Goal: Transaction & Acquisition: Subscribe to service/newsletter

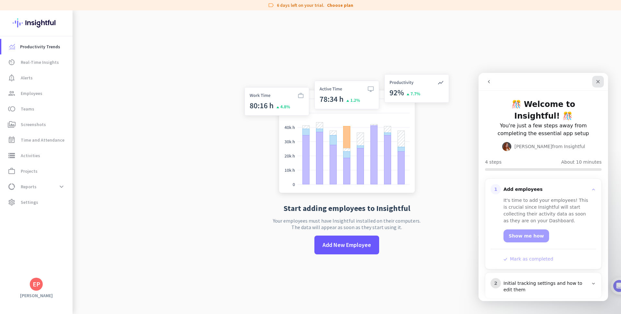
click at [599, 80] on icon "Close" at bounding box center [597, 81] width 5 height 5
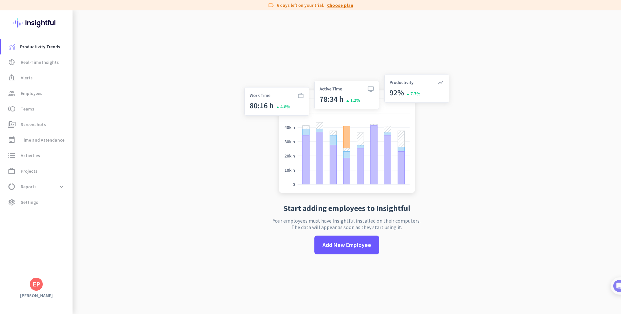
click at [335, 7] on link "Choose plan" at bounding box center [340, 5] width 26 height 6
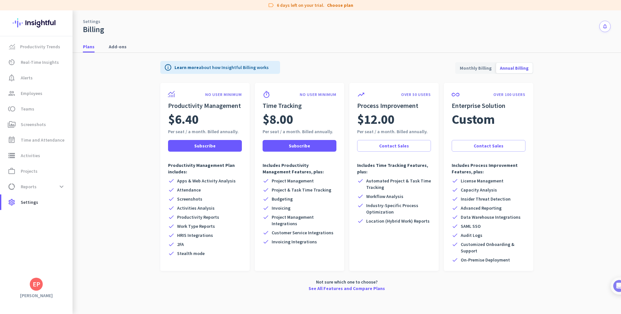
click at [471, 67] on span "Monthly Billing" at bounding box center [476, 68] width 40 height 16
click at [514, 66] on span "Annual Billing" at bounding box center [514, 68] width 37 height 16
click at [475, 67] on span "Monthly Billing" at bounding box center [476, 68] width 40 height 16
click at [204, 147] on span "Subscribe" at bounding box center [204, 145] width 21 height 6
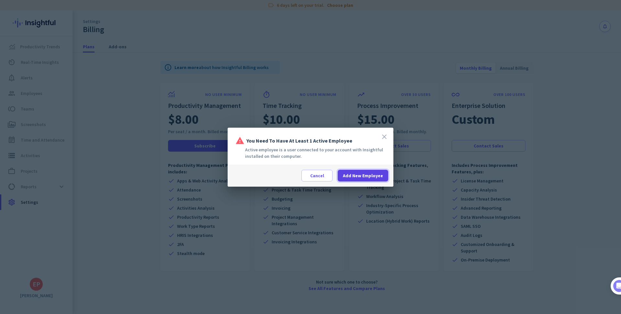
click at [359, 180] on span at bounding box center [362, 176] width 50 height 16
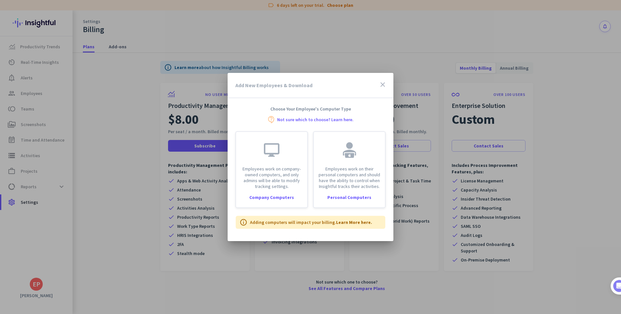
click at [382, 84] on icon "close" at bounding box center [383, 85] width 8 height 8
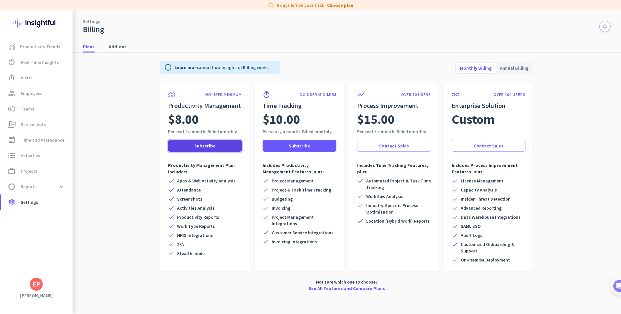
click at [201, 144] on span "Subscribe" at bounding box center [204, 145] width 21 height 6
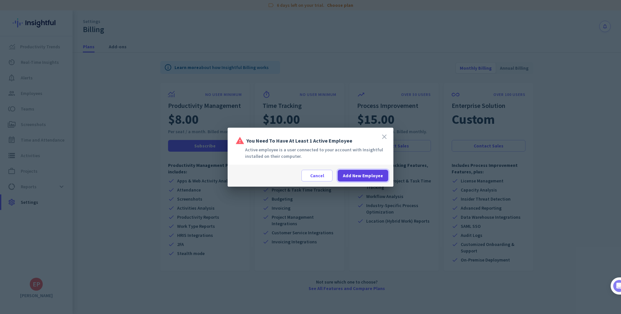
click at [352, 175] on span "Add New Employee" at bounding box center [363, 175] width 40 height 6
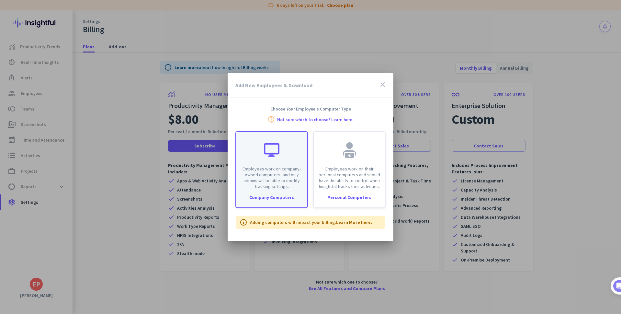
click at [269, 177] on p "Employees work on company-owned computers, and only admins will be able to modi…" at bounding box center [271, 177] width 63 height 23
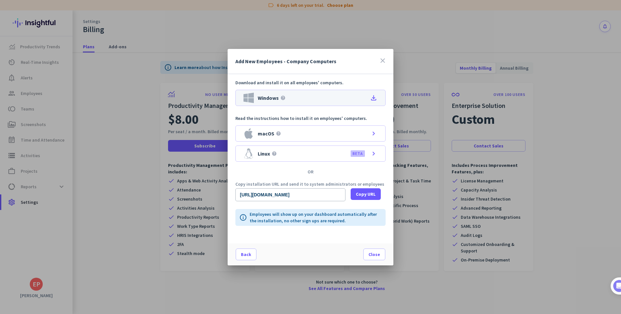
click at [339, 97] on div "Windows help file_download" at bounding box center [310, 98] width 150 height 16
click at [376, 251] on span "Close" at bounding box center [374, 254] width 12 height 6
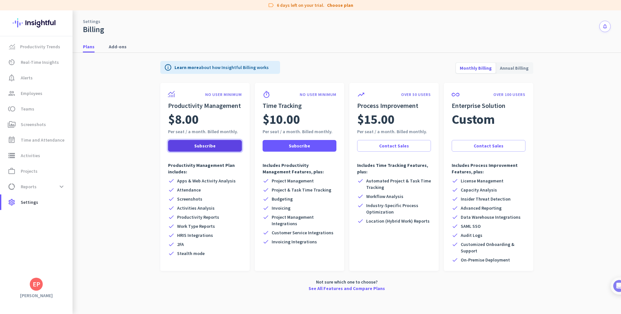
click at [202, 146] on span "Subscribe" at bounding box center [204, 145] width 21 height 6
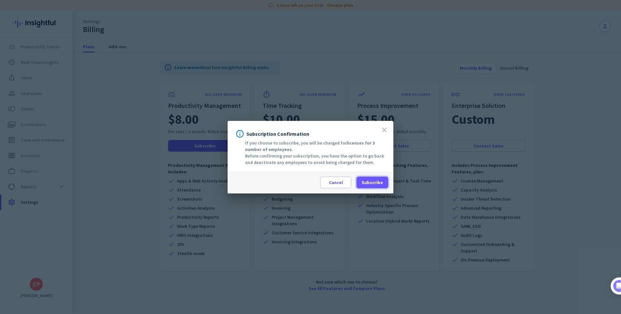
drag, startPoint x: 378, startPoint y: 182, endPoint x: 356, endPoint y: 166, distance: 26.9
click at [356, 166] on div "close info Subscription Confirmation If you choose to subscribe, you will be ch…" at bounding box center [310, 157] width 166 height 72
click at [372, 180] on span "Subscribe" at bounding box center [371, 182] width 21 height 6
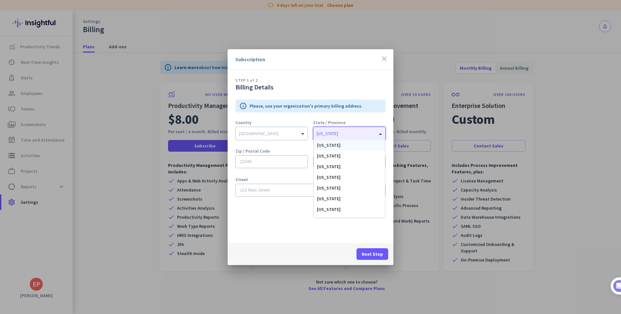
click at [343, 134] on input "text" at bounding box center [342, 132] width 52 height 5
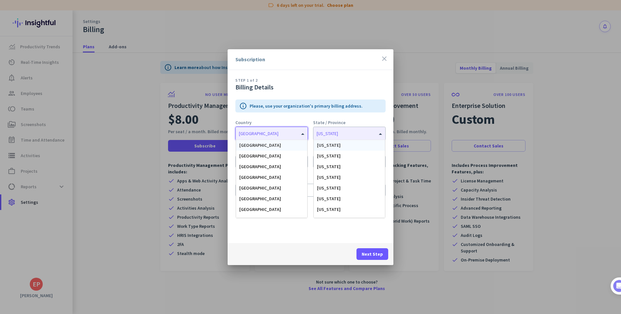
click at [270, 130] on input "text" at bounding box center [265, 132] width 52 height 5
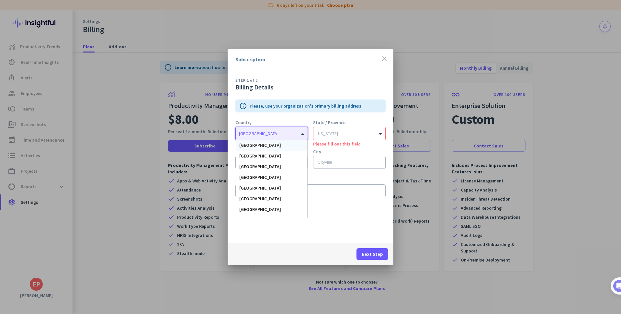
click at [284, 114] on div "info Please, use your organization's primary billing address. Country [GEOGRAPH…" at bounding box center [310, 152] width 150 height 107
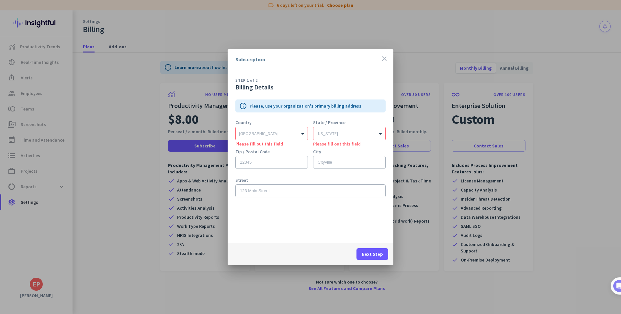
click at [274, 132] on input "text" at bounding box center [265, 132] width 52 height 5
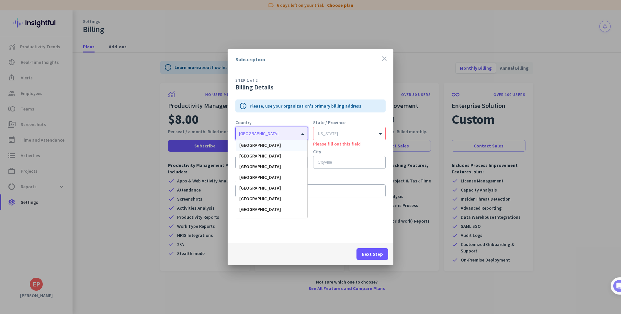
click at [268, 149] on div "[GEOGRAPHIC_DATA]" at bounding box center [271, 145] width 71 height 11
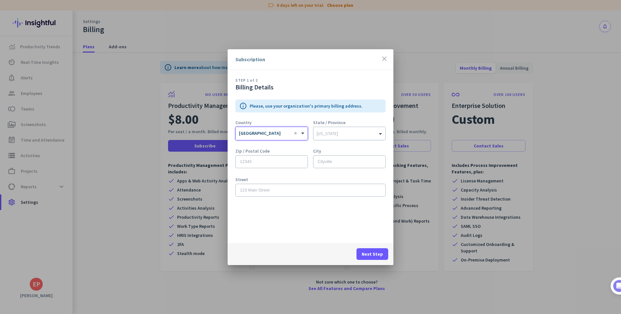
click at [350, 135] on div "[US_STATE]" at bounding box center [345, 133] width 64 height 6
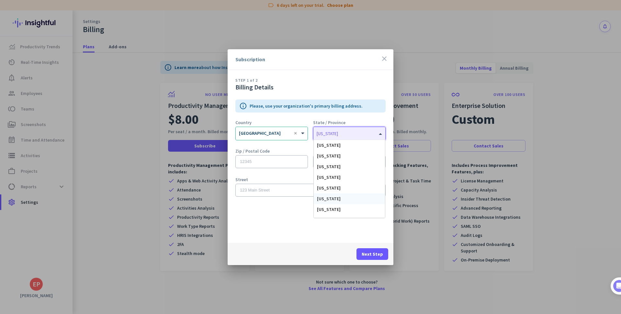
click at [337, 200] on div "[US_STATE]" at bounding box center [349, 198] width 71 height 11
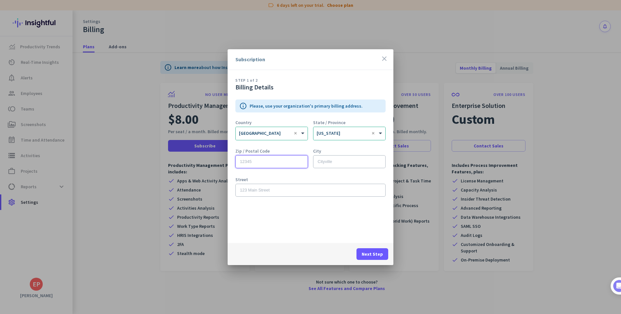
click at [278, 163] on input "text" at bounding box center [271, 161] width 72 height 13
type input "93727"
type input "[GEOGRAPHIC_DATA]"
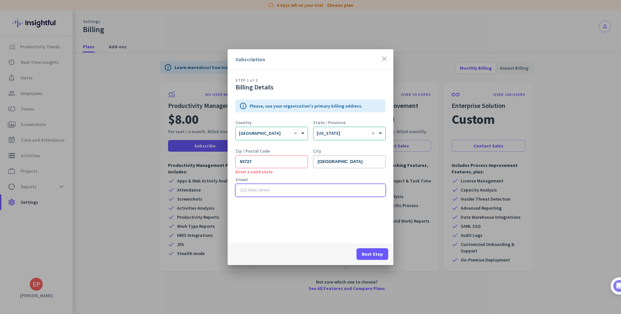
type input "[STREET_ADDRESS]"
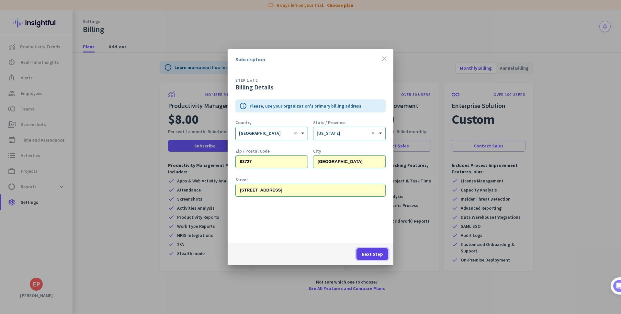
click at [375, 253] on span "Next Step" at bounding box center [371, 253] width 21 height 6
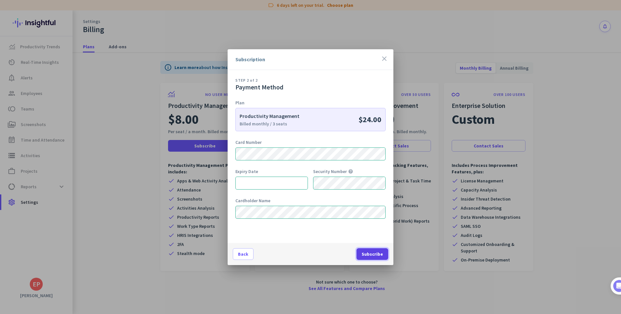
click at [368, 255] on span "Subscribe" at bounding box center [371, 253] width 21 height 6
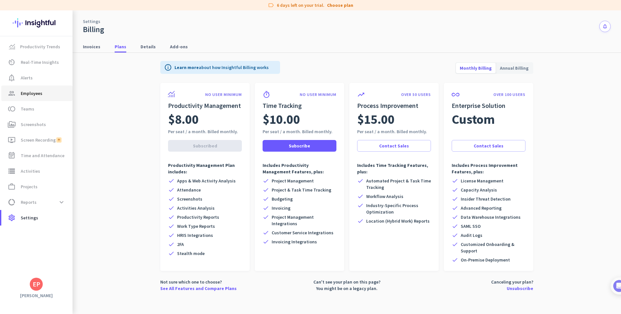
click at [28, 94] on span "Employees" at bounding box center [32, 93] width 22 height 8
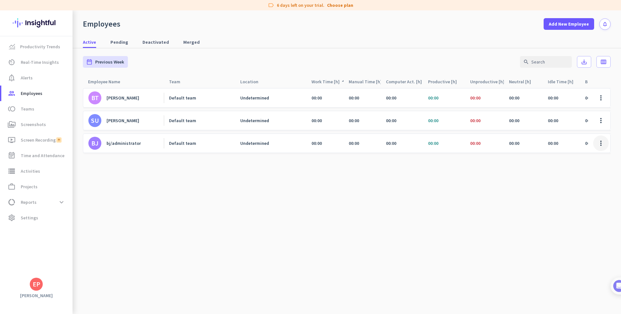
click at [601, 143] on span at bounding box center [601, 143] width 16 height 16
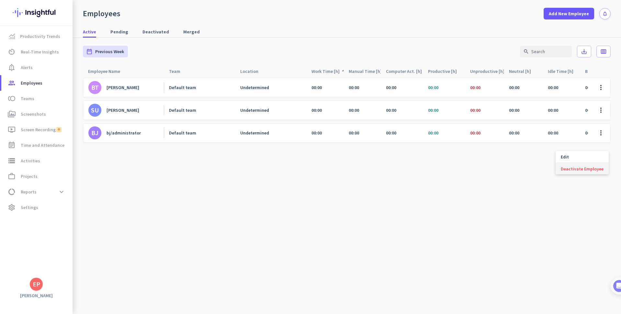
click at [579, 167] on span "Deactivate Employee" at bounding box center [581, 169] width 43 height 6
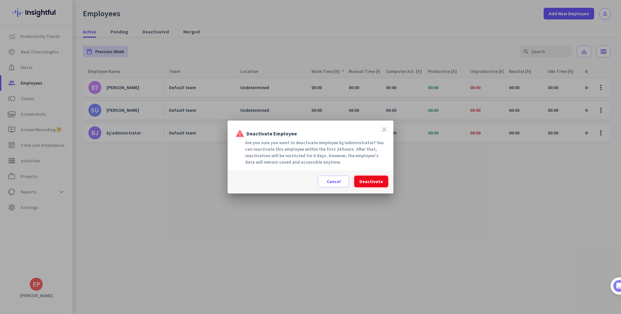
click at [362, 182] on span "Deactivate" at bounding box center [371, 181] width 24 height 6
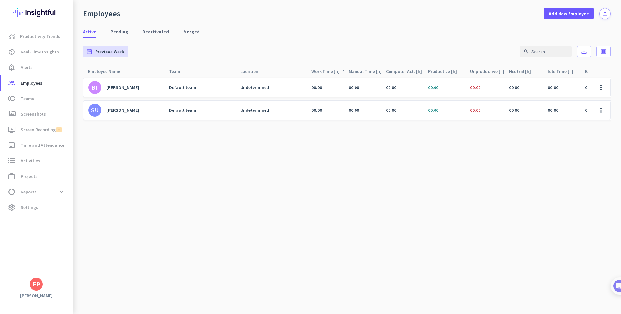
click at [284, 210] on cdk-virtual-scroll-viewport "BT [PERSON_NAME] Default team Undetermined 00:00 00:00 00:00 00:00 00:00 00:00 …" at bounding box center [346, 195] width 527 height 236
click at [25, 205] on span "Settings" at bounding box center [29, 207] width 17 height 8
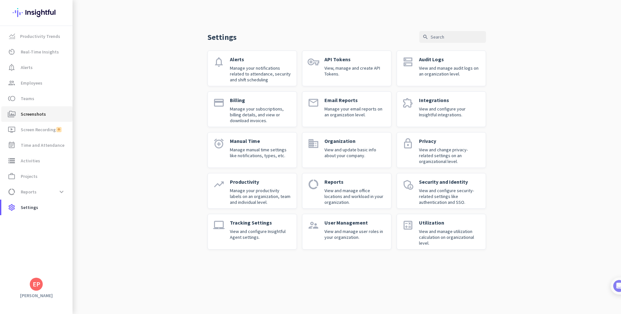
click at [23, 112] on span "Screenshots" at bounding box center [33, 114] width 25 height 8
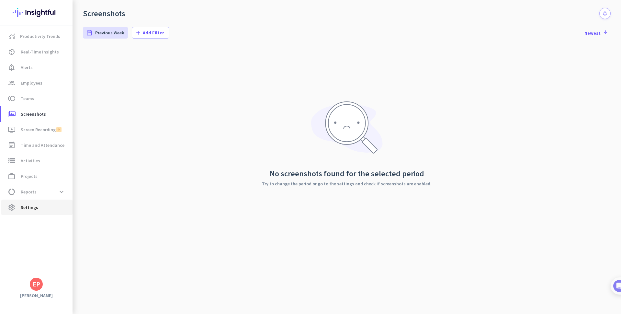
click at [28, 205] on span "Settings" at bounding box center [29, 207] width 17 height 8
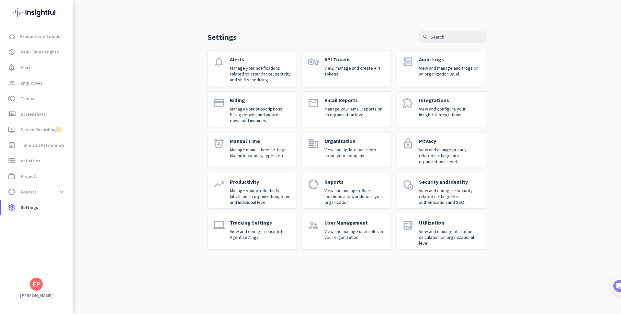
click at [243, 226] on div "Tracking Settings View and configure Insightful Agent settings." at bounding box center [260, 231] width 61 height 25
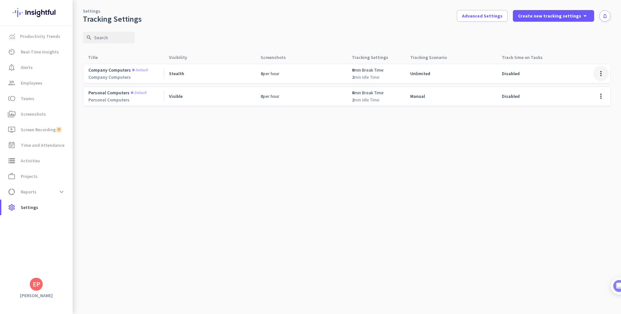
click at [598, 73] on span at bounding box center [601, 74] width 16 height 16
click at [573, 89] on span "Edit" at bounding box center [576, 87] width 8 height 6
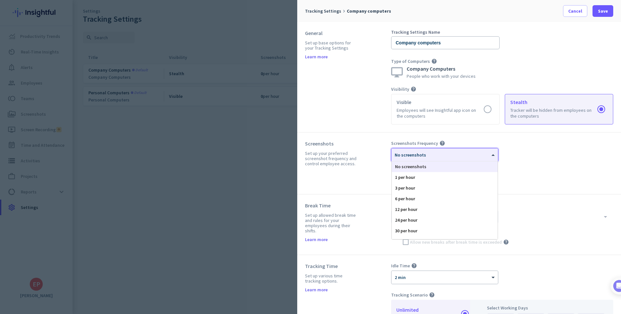
click at [432, 151] on div at bounding box center [444, 153] width 106 height 6
click at [436, 223] on div "30 per hour" at bounding box center [445, 221] width 106 height 11
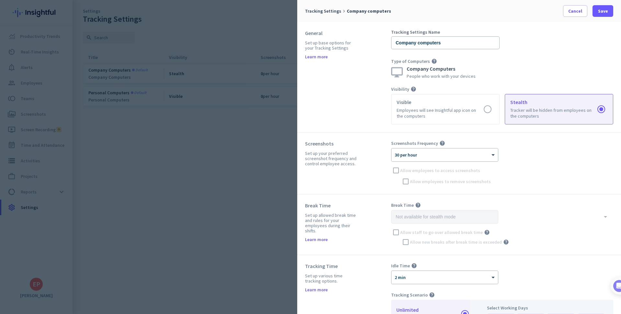
click at [395, 170] on div "Screenshots Frequency help × 30 per hour Allow employees to access screenshots …" at bounding box center [502, 163] width 222 height 46
click at [521, 166] on div "Screenshots Frequency help × 30 per hour Allow employees to access screenshots …" at bounding box center [502, 163] width 222 height 46
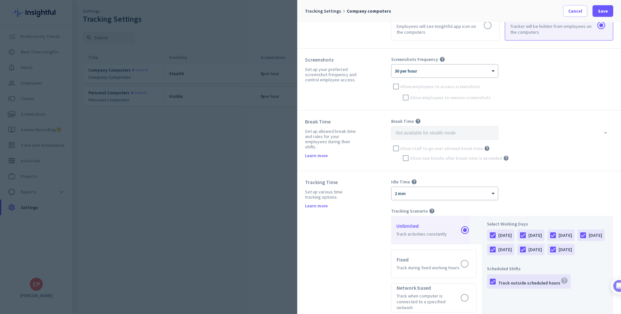
scroll to position [0, 0]
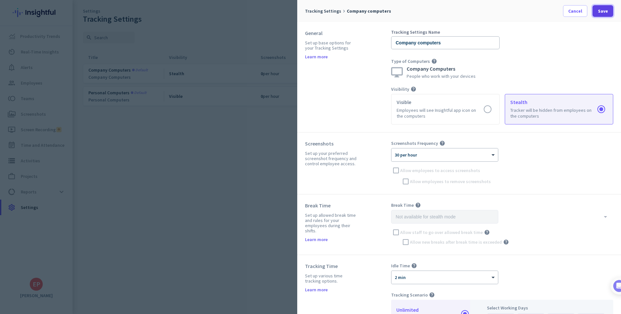
click at [601, 15] on span at bounding box center [602, 11] width 21 height 16
